Goal: Task Accomplishment & Management: Use online tool/utility

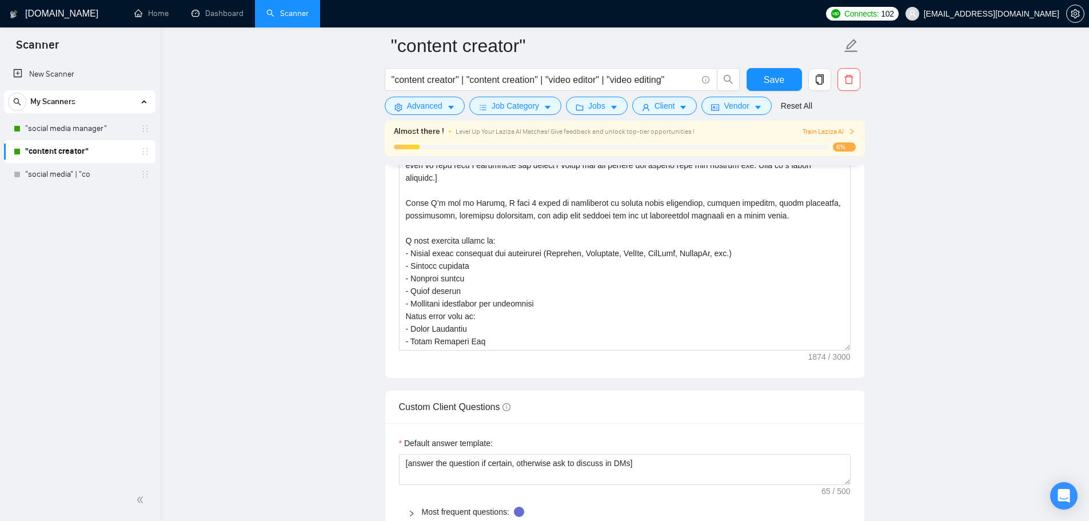
scroll to position [164, 0]
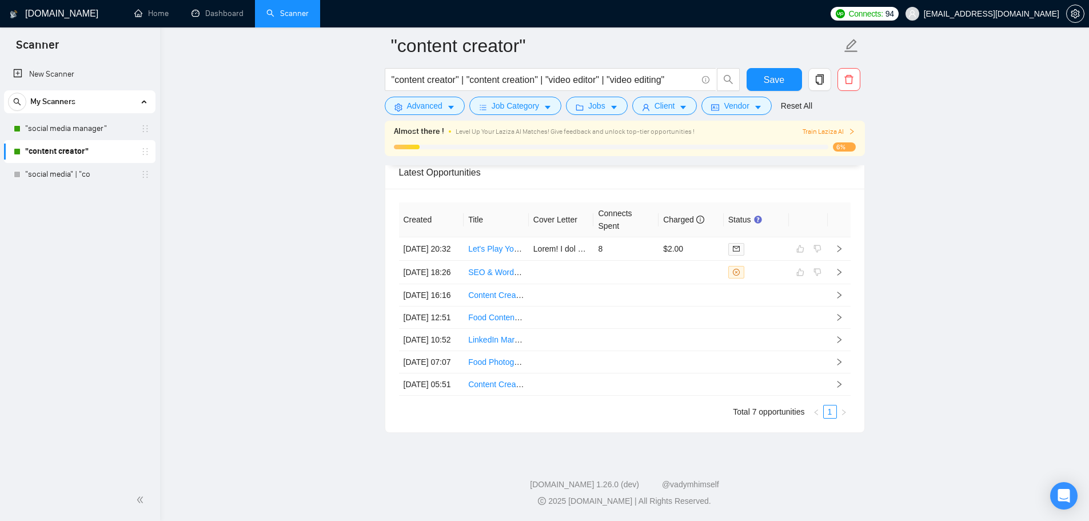
scroll to position [3037, 0]
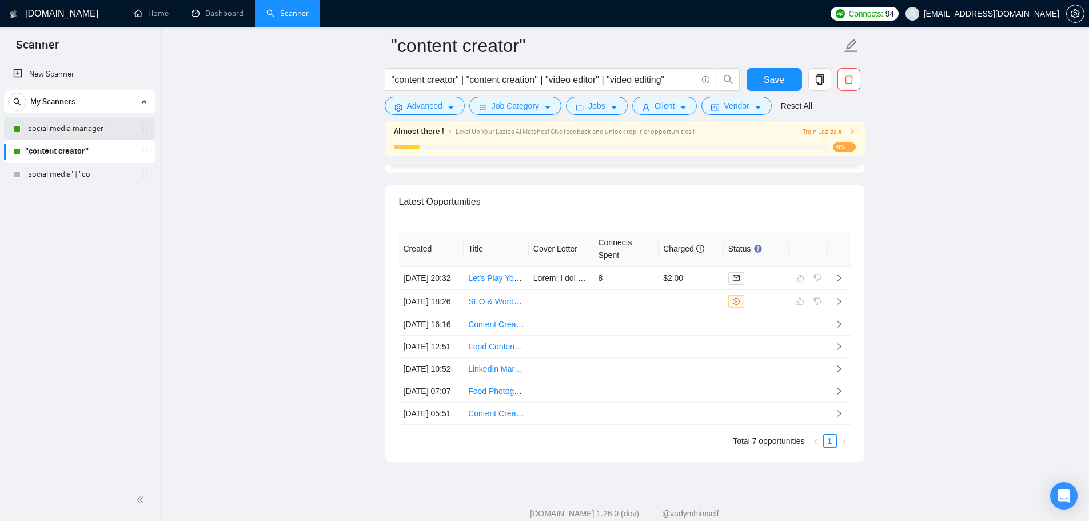
click at [88, 136] on link ""social media manager"" at bounding box center [79, 128] width 109 height 23
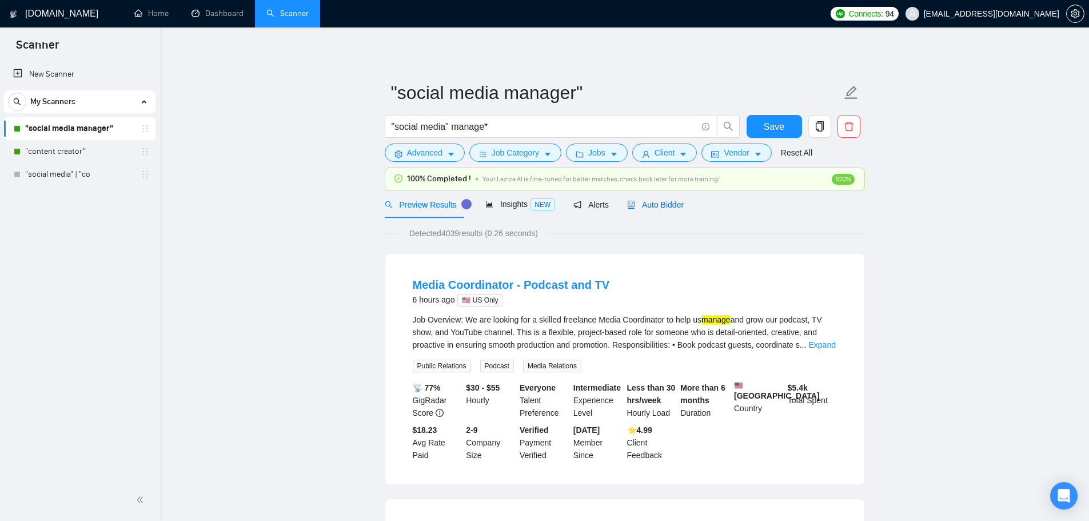
click at [659, 202] on span "Auto Bidder" at bounding box center [655, 204] width 57 height 9
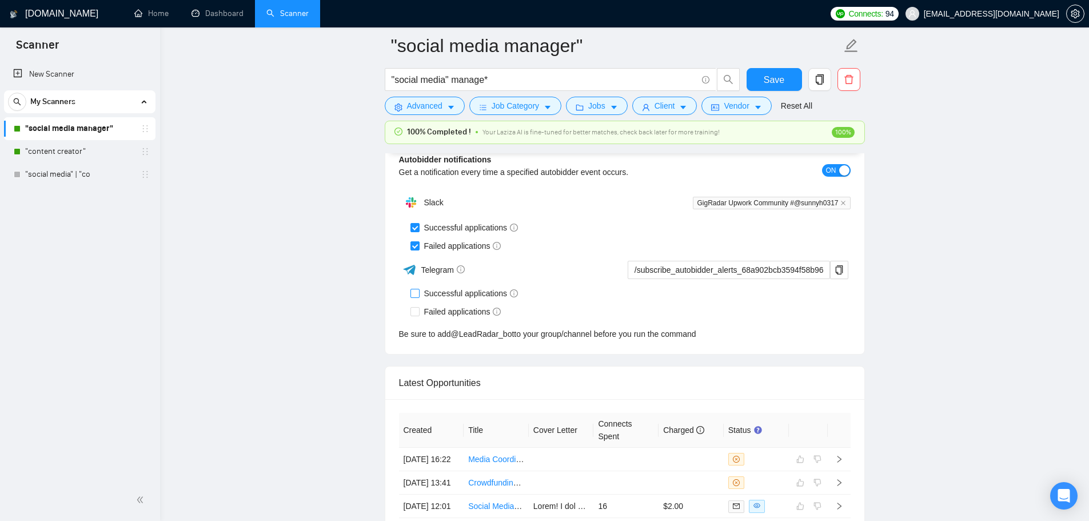
scroll to position [2633, 0]
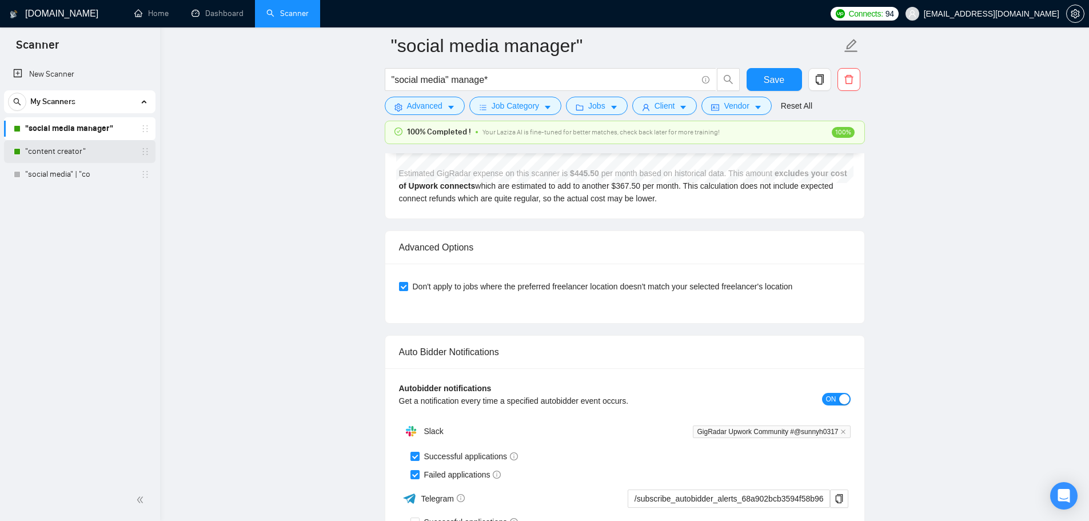
click at [63, 145] on link ""content creator"" at bounding box center [79, 151] width 109 height 23
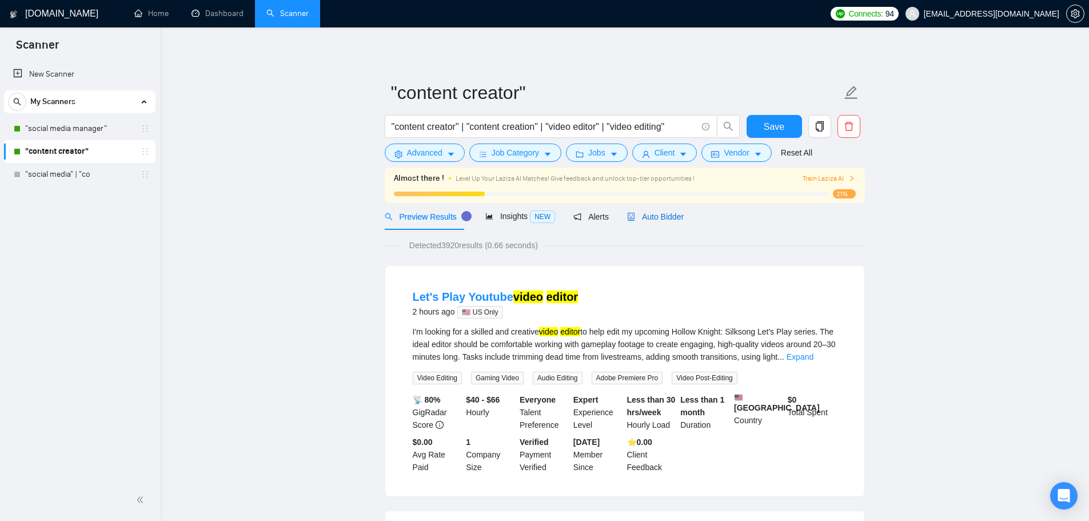
click at [667, 216] on span "Auto Bidder" at bounding box center [655, 216] width 57 height 9
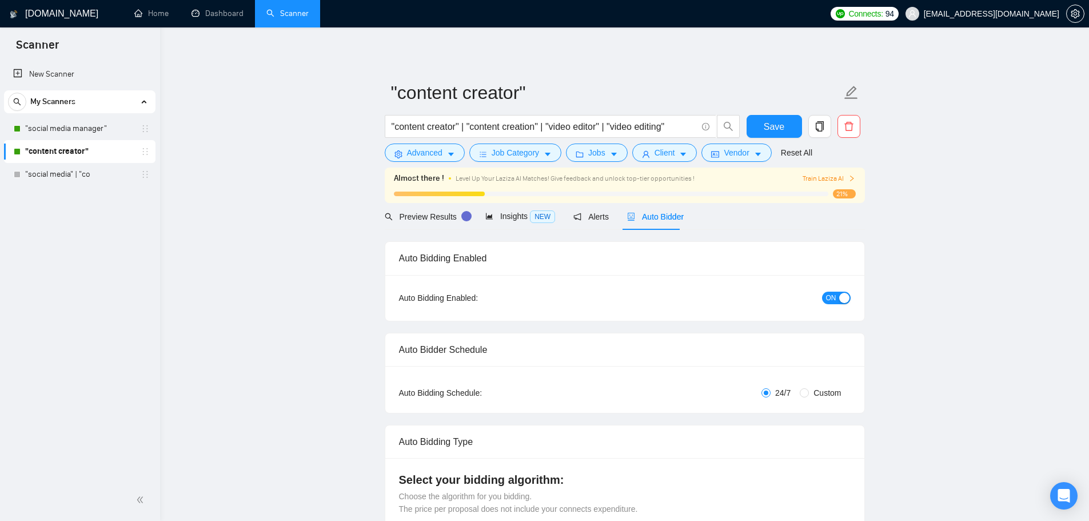
checkbox input "true"
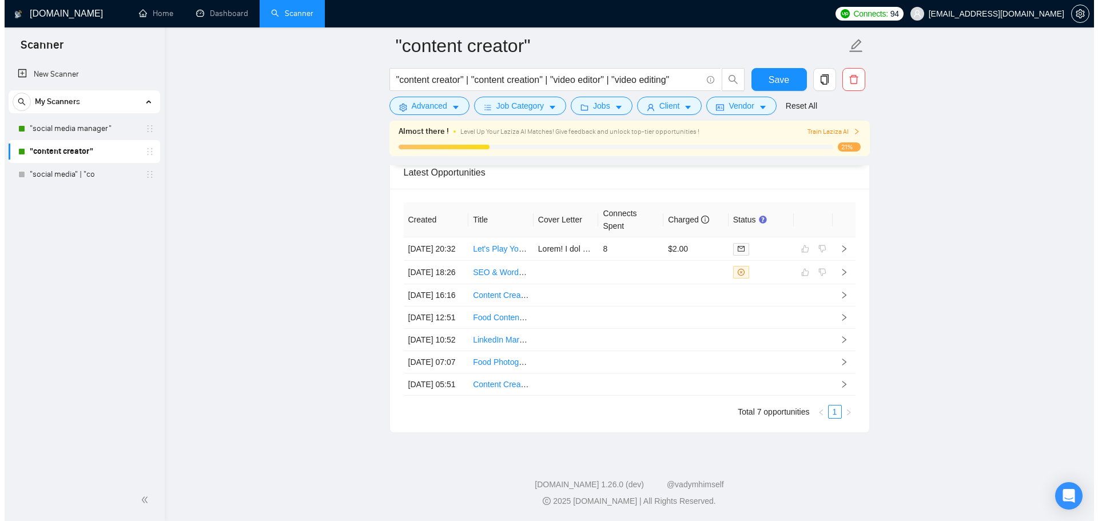
scroll to position [3151, 0]
click at [552, 375] on td at bounding box center [561, 384] width 65 height 22
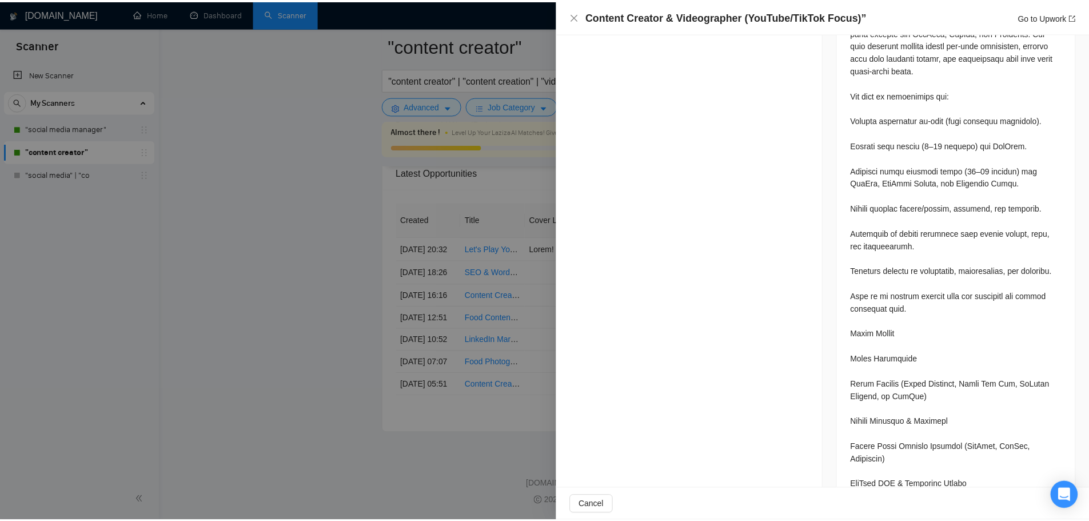
scroll to position [572, 0]
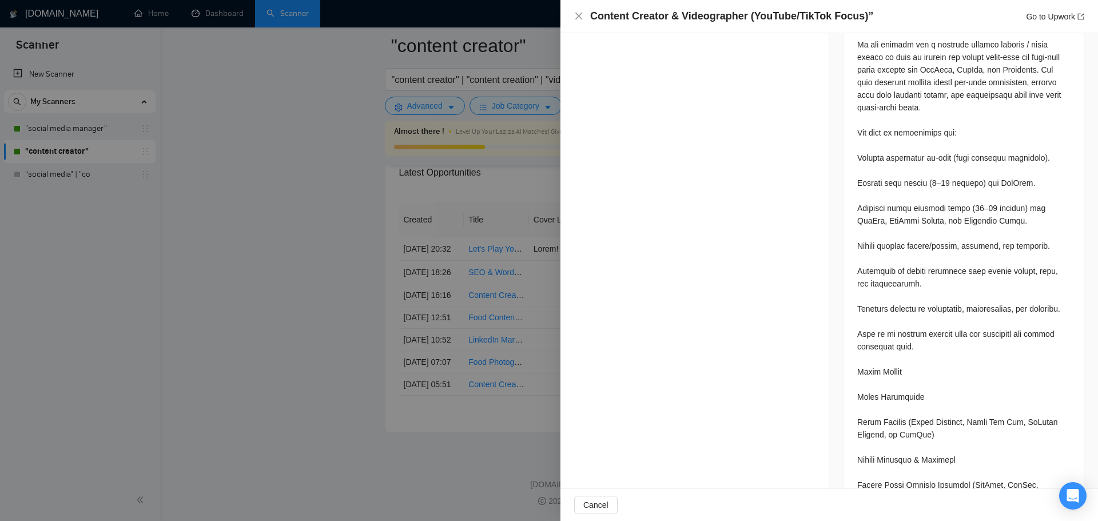
click at [420, 417] on div at bounding box center [549, 260] width 1098 height 521
